Goal: Task Accomplishment & Management: Complete application form

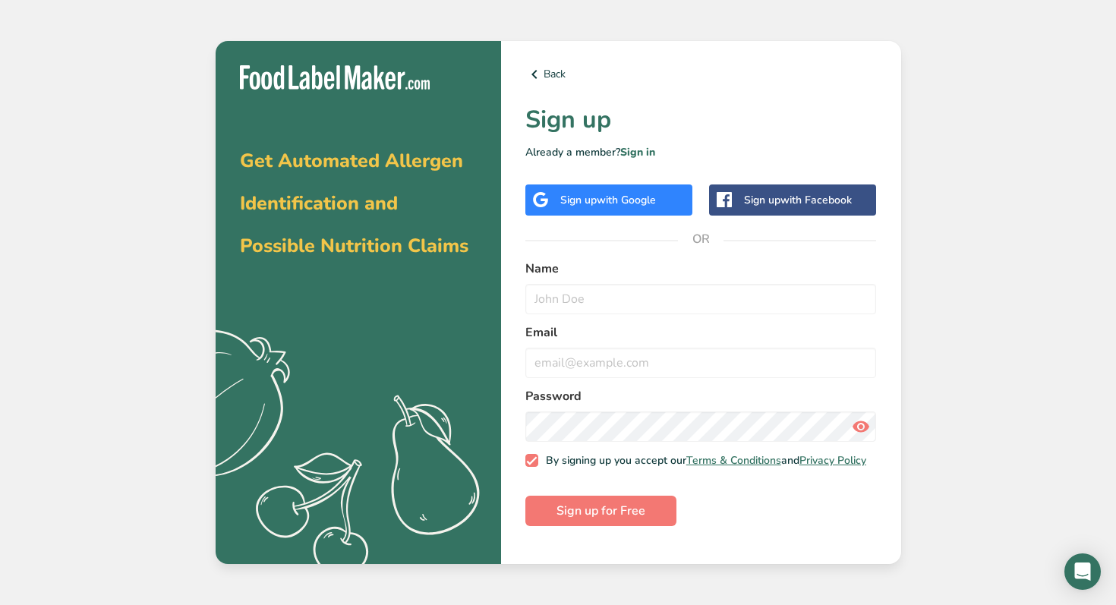
click at [564, 204] on div "Sign up with Google" at bounding box center [608, 200] width 96 height 16
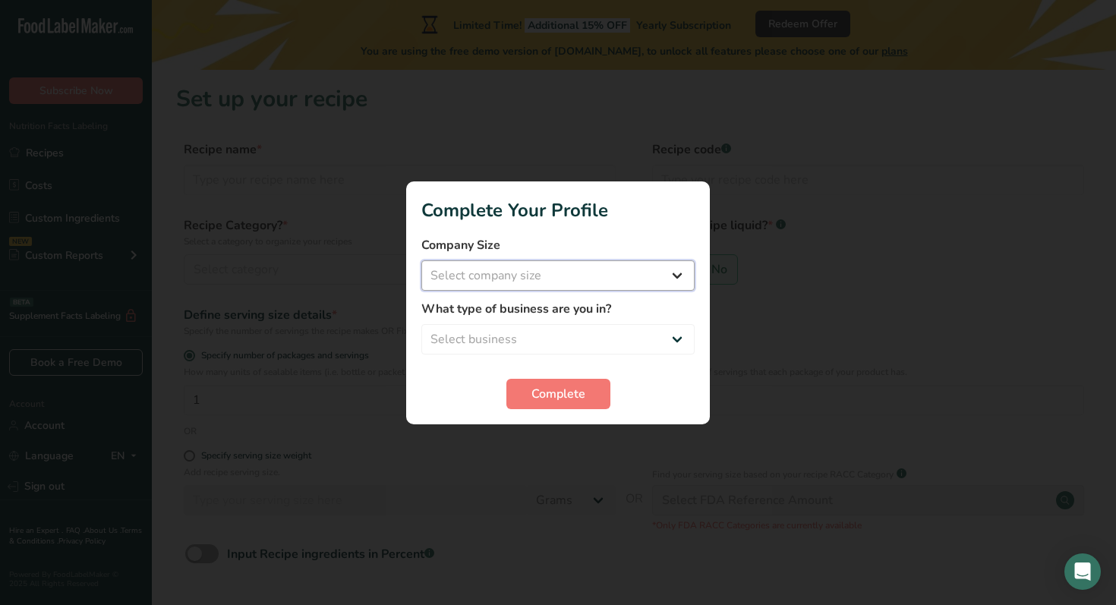
click at [479, 275] on select "Select company size Fewer than 10 Employees 10 to 50 Employees 51 to 500 Employ…" at bounding box center [557, 275] width 273 height 30
select select "1"
click at [421, 260] on select "Select company size Fewer than 10 Employees 10 to 50 Employees 51 to 500 Employ…" at bounding box center [557, 275] width 273 height 30
click at [469, 337] on select "Select business Packaged Food Manufacturer Restaurant & Cafe Bakery Meal Plans …" at bounding box center [557, 339] width 273 height 30
select select "1"
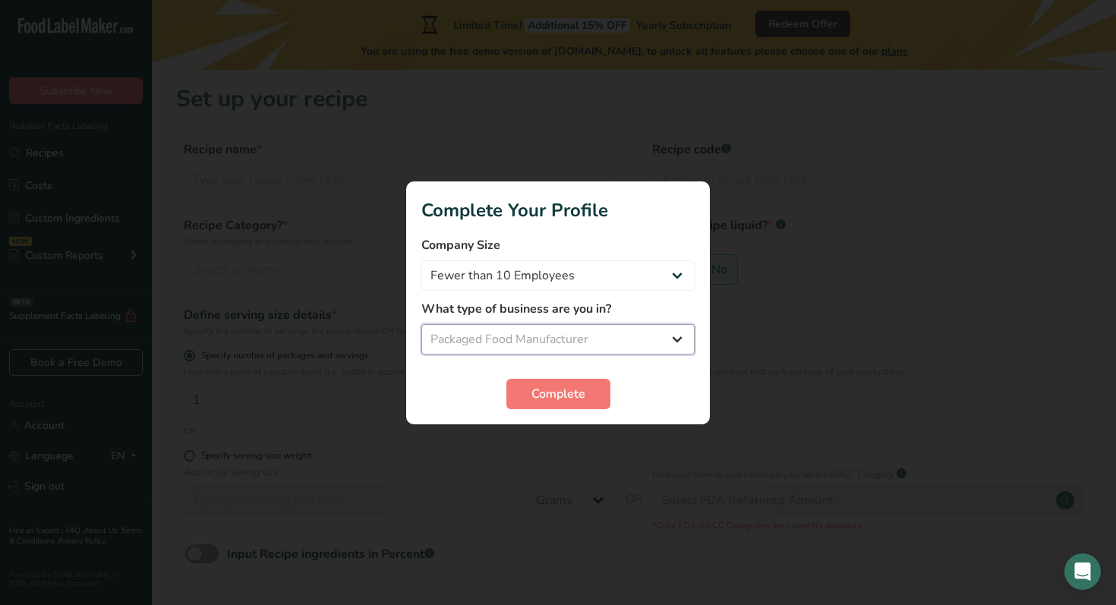
click at [421, 324] on select "Select business Packaged Food Manufacturer Restaurant & Cafe Bakery Meal Plans …" at bounding box center [557, 339] width 273 height 30
click at [528, 383] on button "Complete" at bounding box center [559, 394] width 104 height 30
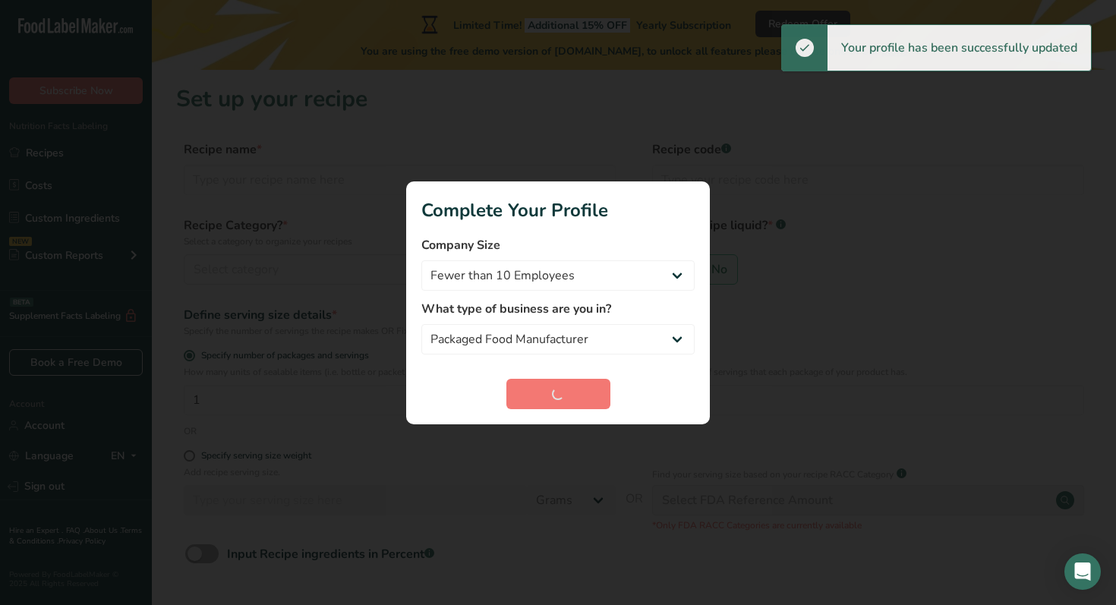
click at [645, 146] on div at bounding box center [558, 302] width 1116 height 605
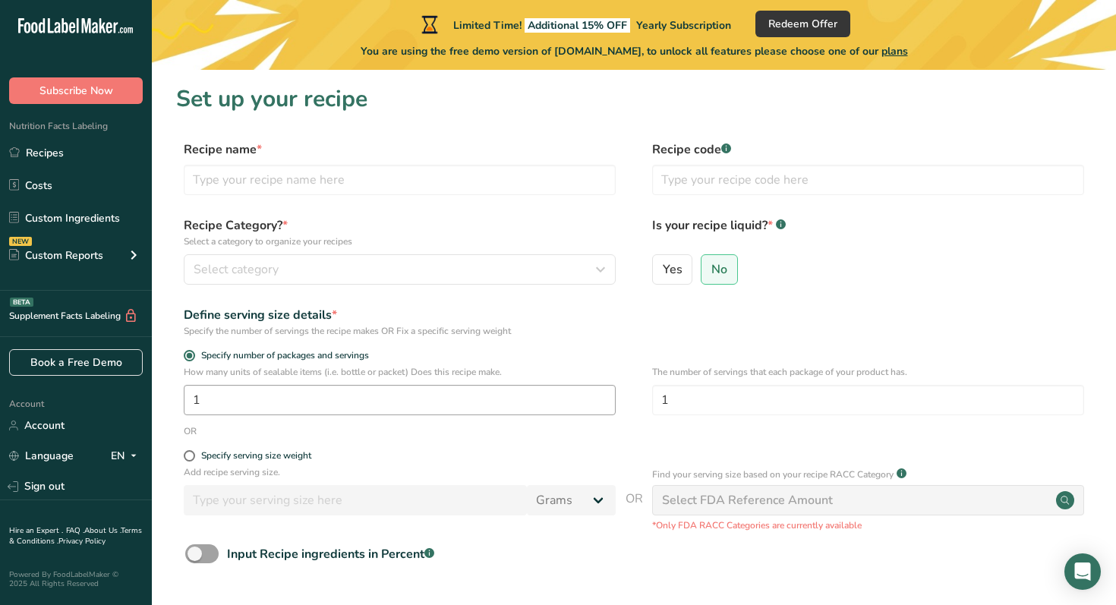
scroll to position [116, 0]
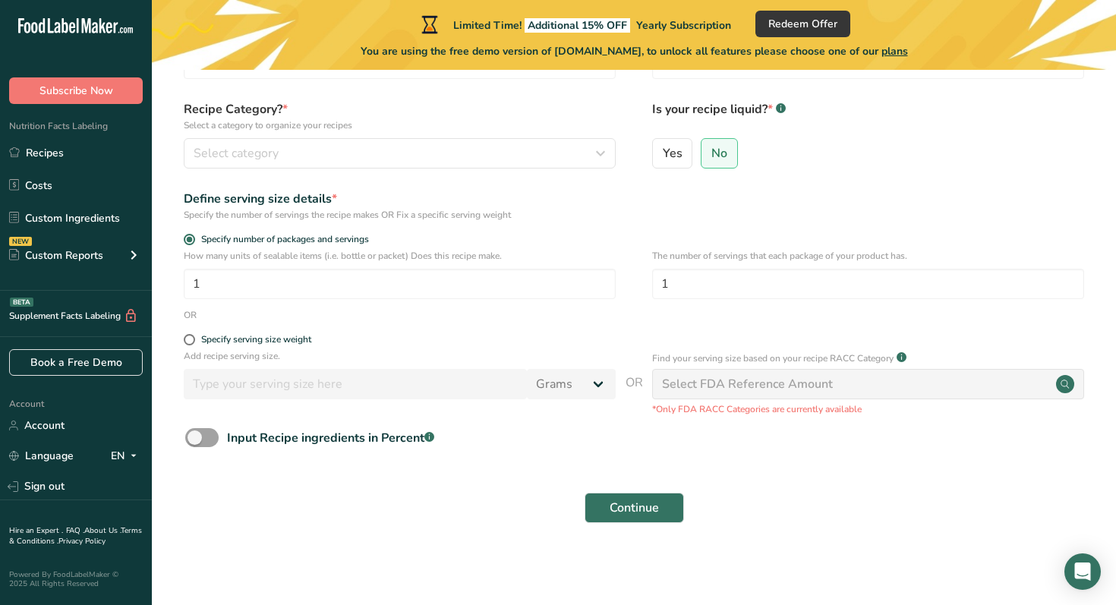
click at [796, 383] on div "Select FDA Reference Amount" at bounding box center [747, 384] width 171 height 18
click at [1072, 381] on circle at bounding box center [1065, 384] width 18 height 18
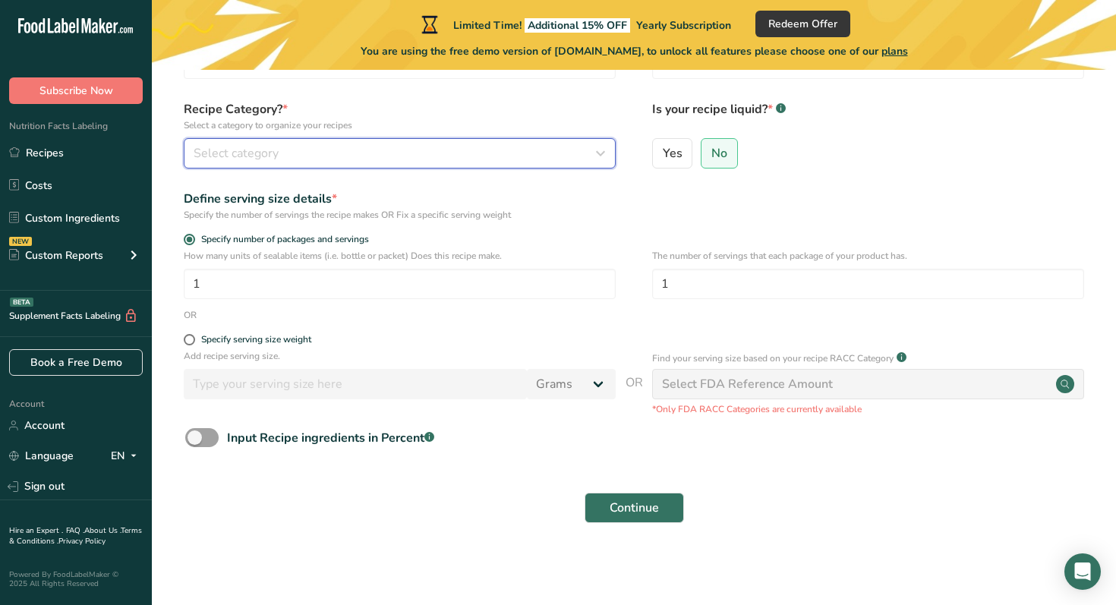
click at [245, 159] on span "Select category" at bounding box center [236, 153] width 85 height 18
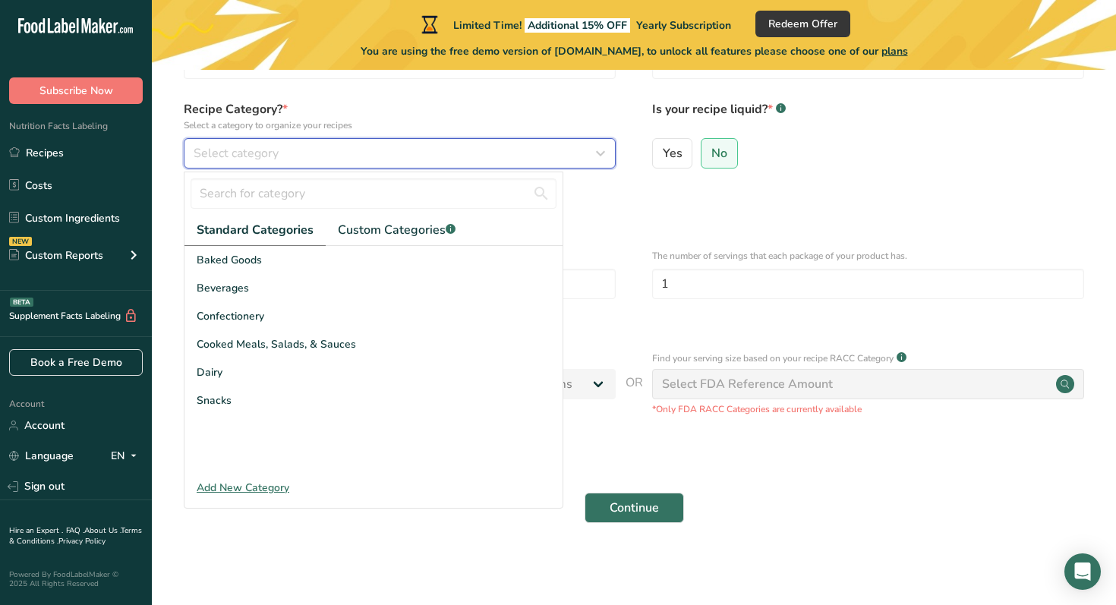
click at [238, 152] on span "Select category" at bounding box center [236, 153] width 85 height 18
